Goal: Task Accomplishment & Management: Manage account settings

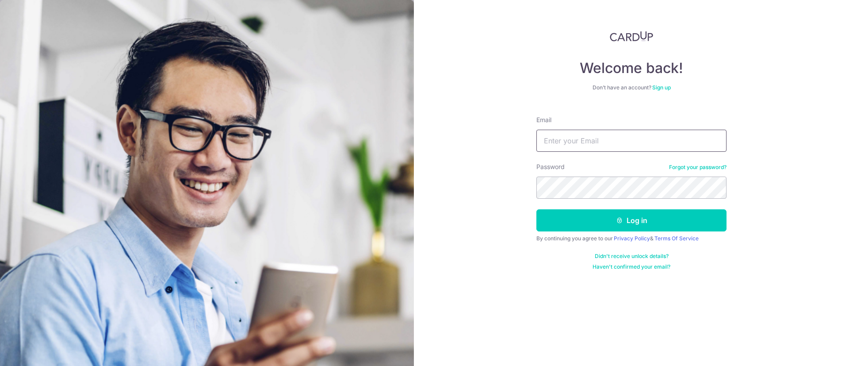
click at [557, 141] on input "Email" at bounding box center [632, 141] width 190 height 22
type input ";"
type input "[EMAIL_ADDRESS][DOMAIN_NAME]"
click at [537, 209] on button "Log in" at bounding box center [632, 220] width 190 height 22
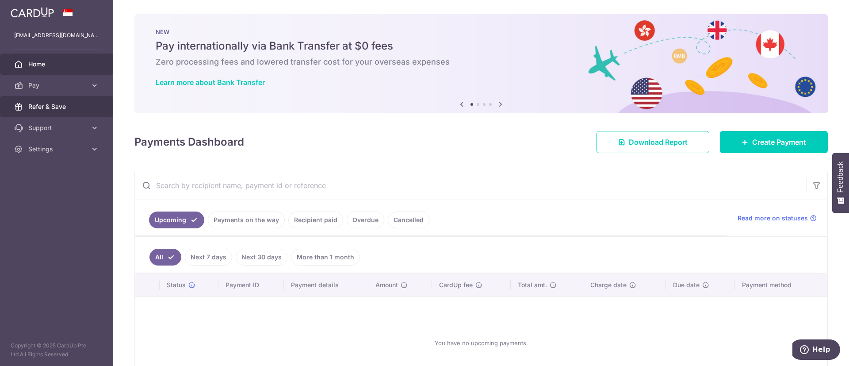
click at [47, 105] on span "Refer & Save" at bounding box center [57, 106] width 58 height 9
